Goal: Information Seeking & Learning: Learn about a topic

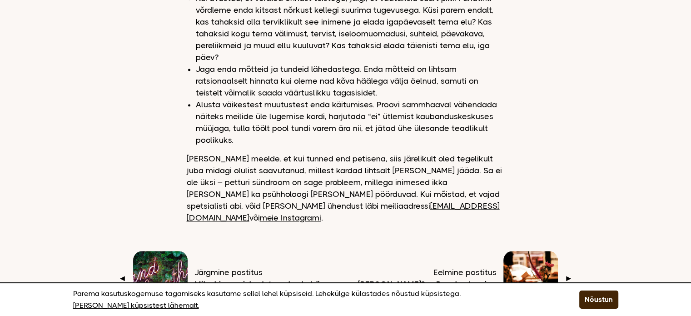
scroll to position [863, 0]
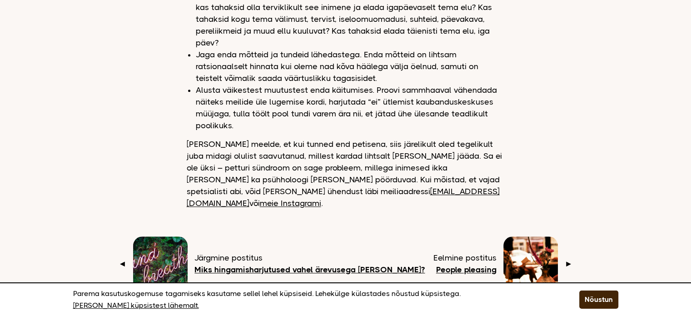
click at [281, 252] on div "Järgmine postitus Miks hingamisharjutused vahel ärevusega [PERSON_NAME]?" at bounding box center [309, 264] width 230 height 24
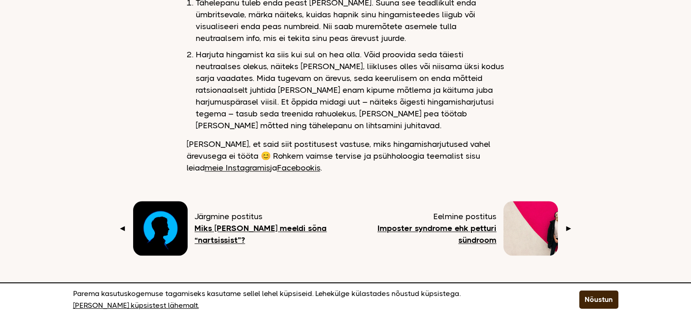
scroll to position [1272, 0]
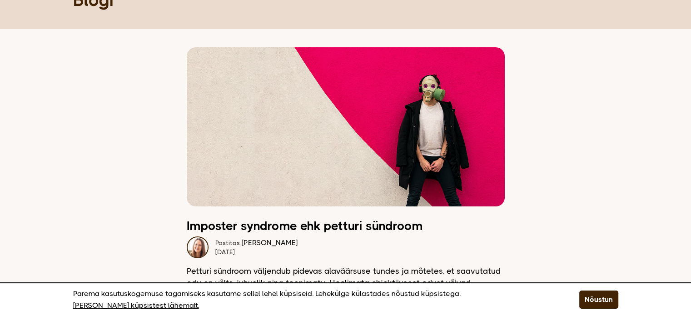
scroll to position [182, 0]
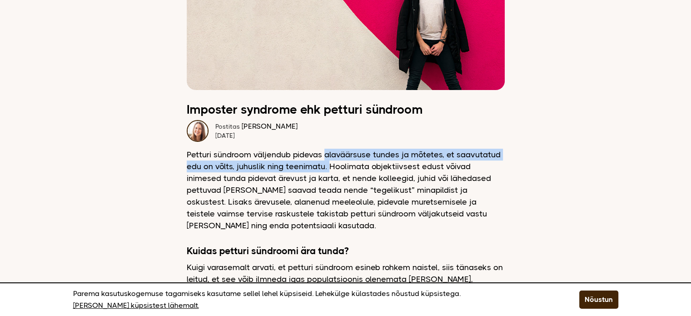
drag, startPoint x: 325, startPoint y: 153, endPoint x: 327, endPoint y: 167, distance: 13.8
click at [327, 167] on p "Petturi sündroom väljendub pidevas alaväärsuse tundes ja mõtetes, et saavutatud…" at bounding box center [346, 190] width 318 height 83
copy p "alaväärsuse tundes ja mõtetes, et saavutatud edu on võlts, juhuslik ning teenim…"
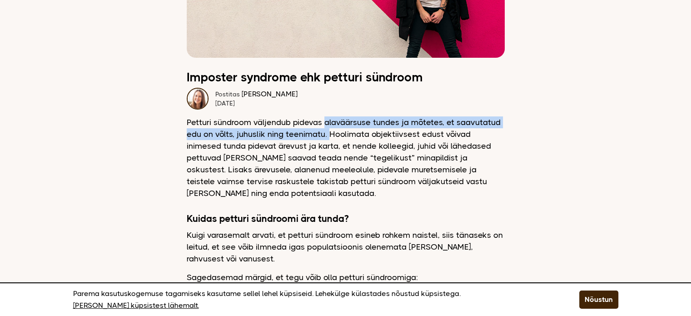
scroll to position [227, 0]
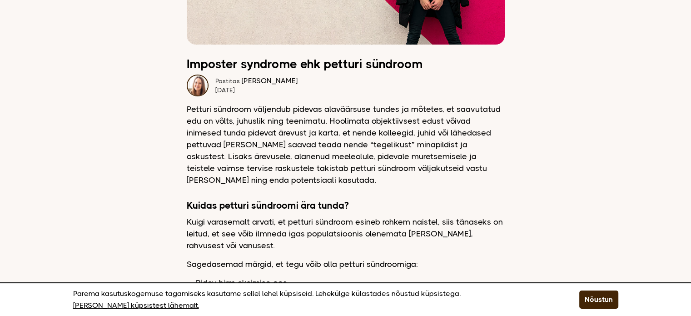
click at [258, 157] on p "Petturi sündroom väljendub pidevas alaväärsuse tundes ja mõtetes, et saavutatud…" at bounding box center [346, 144] width 318 height 83
click at [416, 130] on p "Petturi sündroom väljendub pidevas alaväärsuse tundes ja mõtetes, et saavutatud…" at bounding box center [346, 144] width 318 height 83
click at [415, 134] on p "Petturi sündroom väljendub pidevas alaväärsuse tundes ja mõtetes, et saavutatud…" at bounding box center [346, 144] width 318 height 83
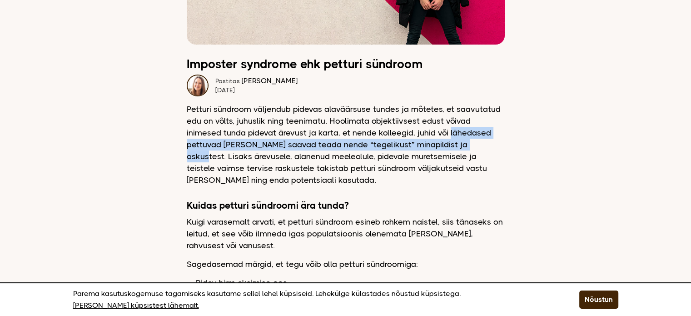
drag, startPoint x: 413, startPoint y: 133, endPoint x: 434, endPoint y: 149, distance: 27.0
click at [434, 149] on p "Petturi sündroom väljendub pidevas alaväärsuse tundes ja mõtetes, et saavutatud…" at bounding box center [346, 144] width 318 height 83
copy p "lähedased pettuvad neis kui saavad teada nende “tegelikust” minapildist ja osku…"
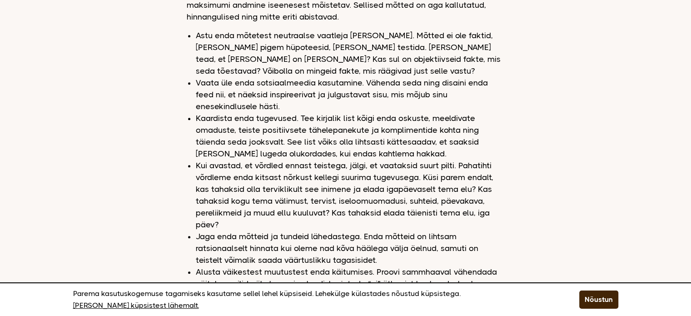
scroll to position [727, 0]
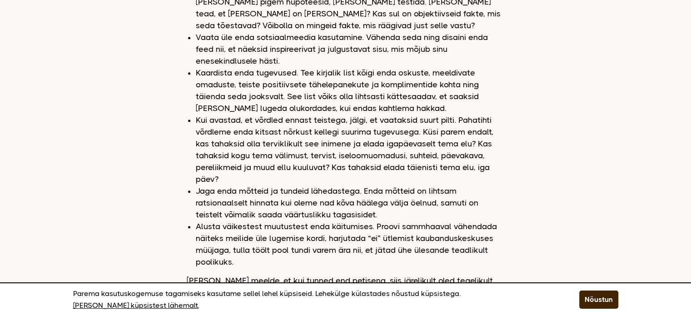
click at [350, 85] on li "Kaardista enda tugevused. Tee kirjalik list kõigi enda oskuste, meeldivate omad…" at bounding box center [350, 90] width 309 height 47
